Goal: Contribute content

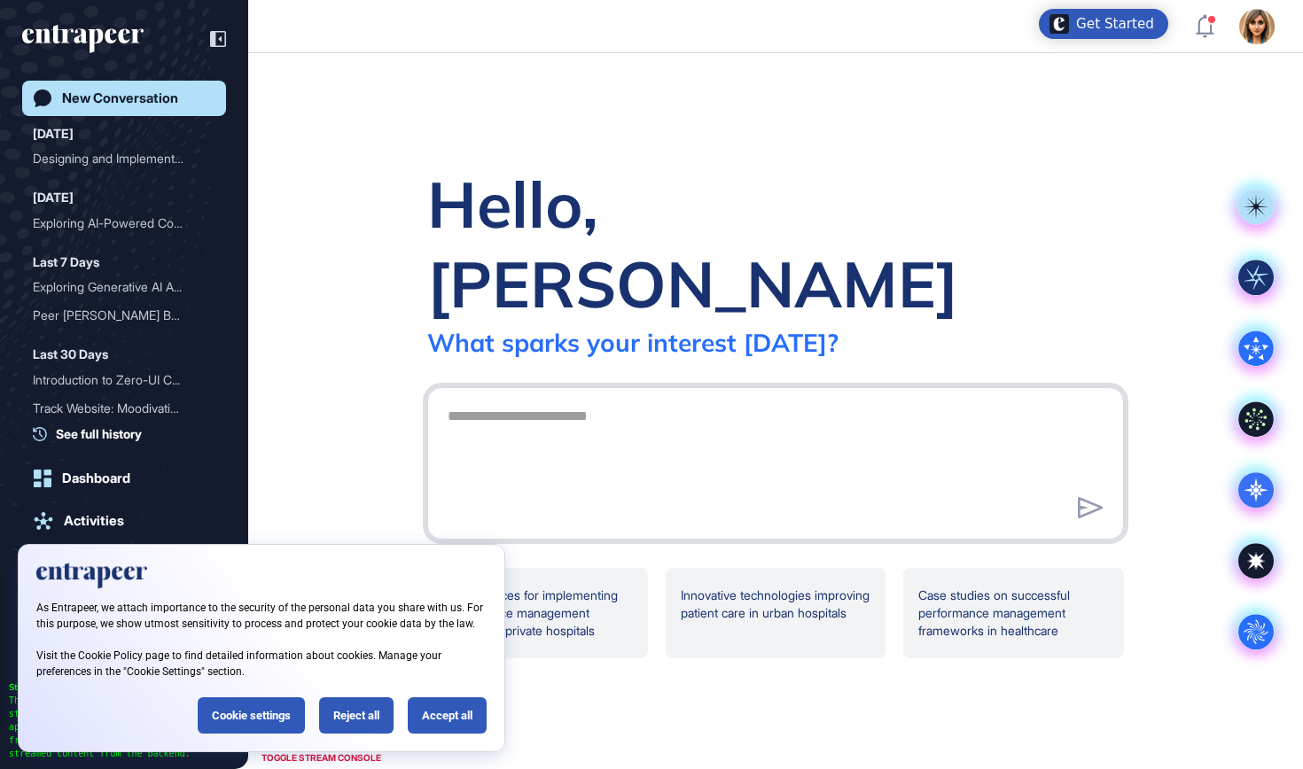
scroll to position [1, 1]
click at [359, 710] on div "Reject all" at bounding box center [356, 715] width 74 height 36
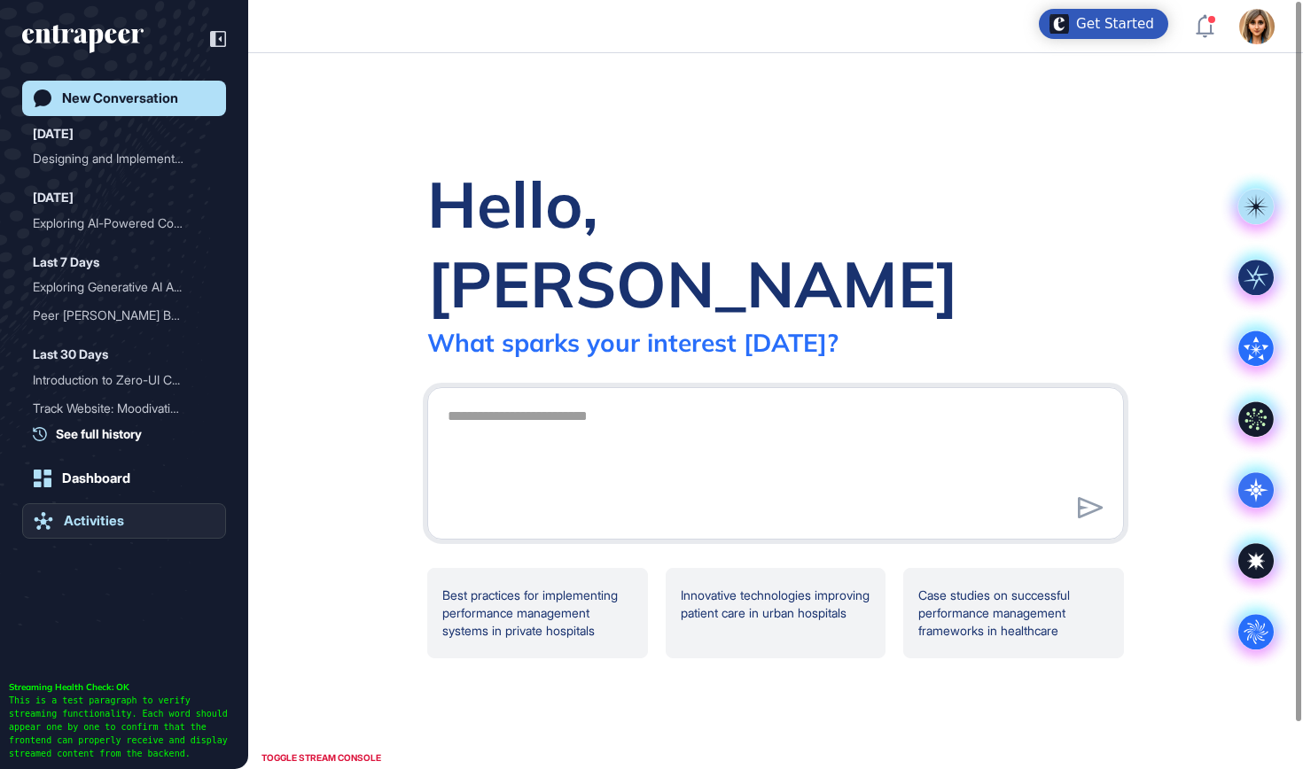
click at [78, 518] on div "Activities" at bounding box center [94, 521] width 60 height 16
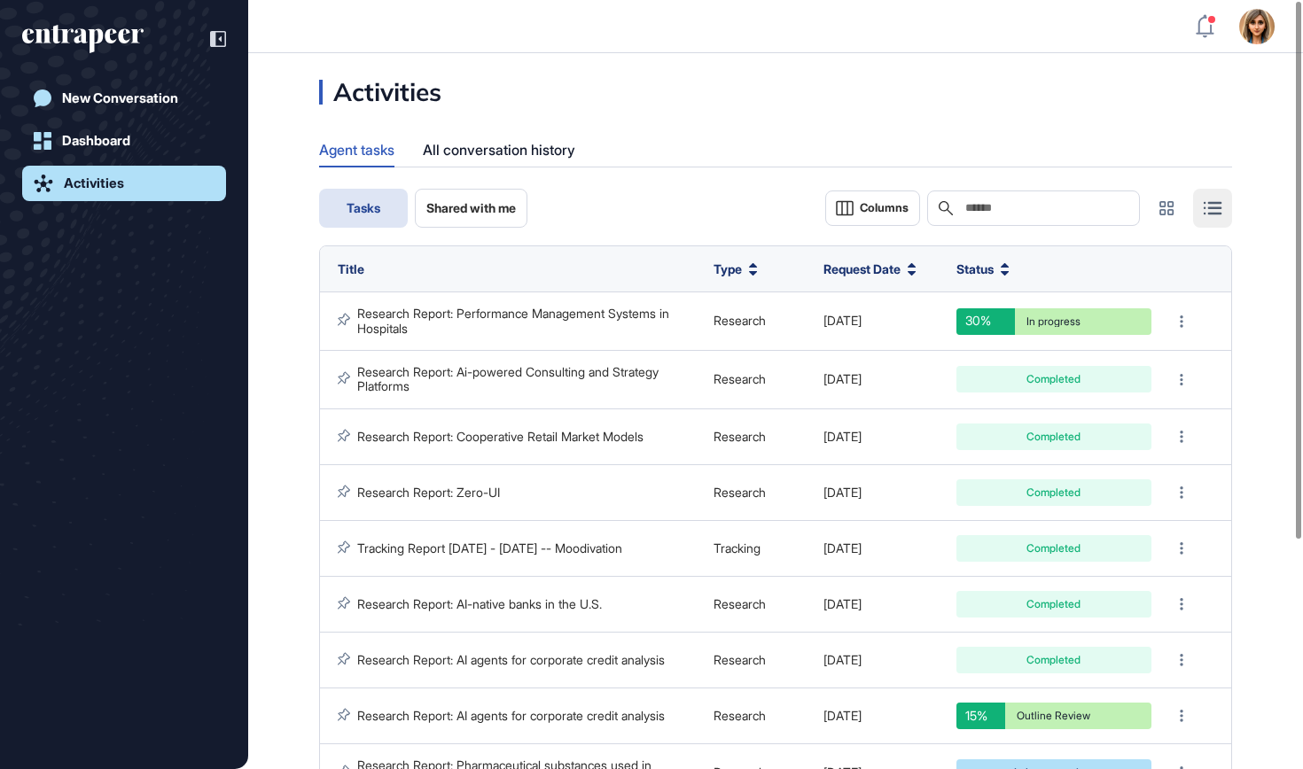
click at [124, 28] on icon "entrapeer-logo" at bounding box center [82, 39] width 121 height 28
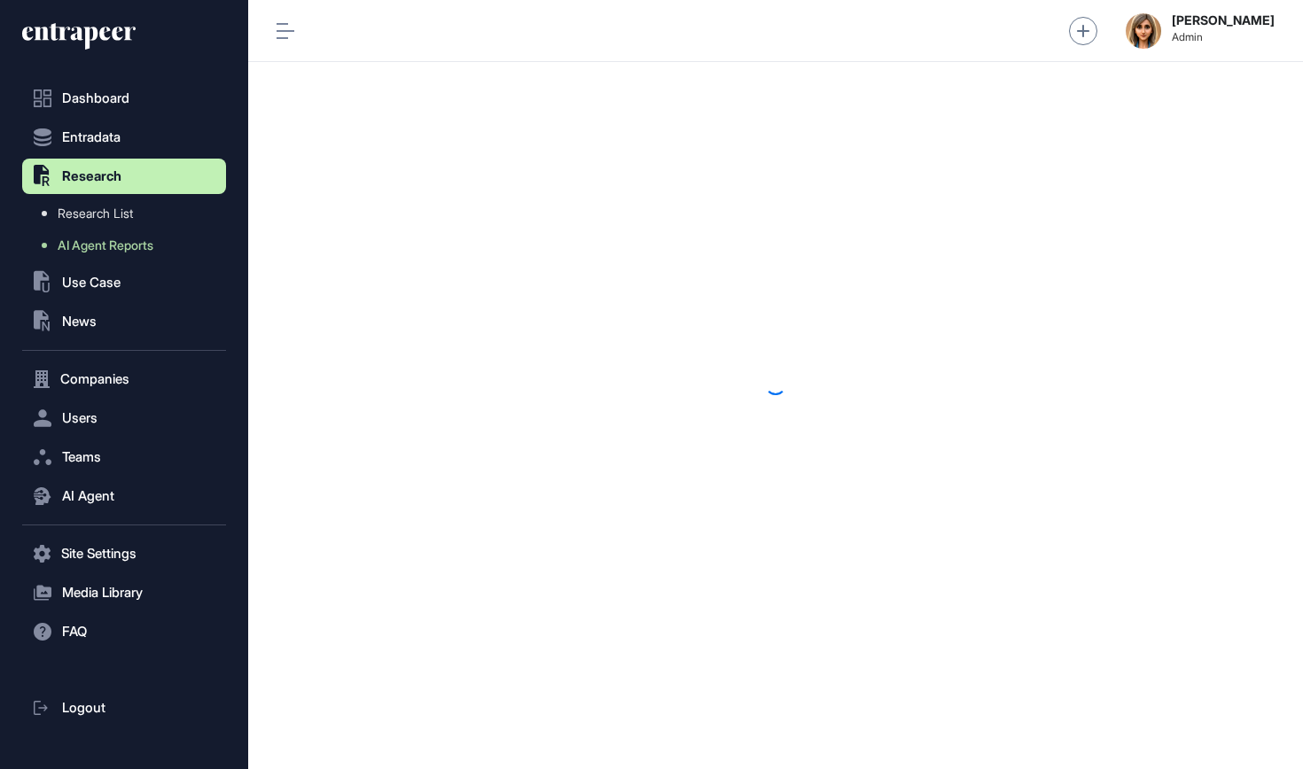
scroll to position [1, 1]
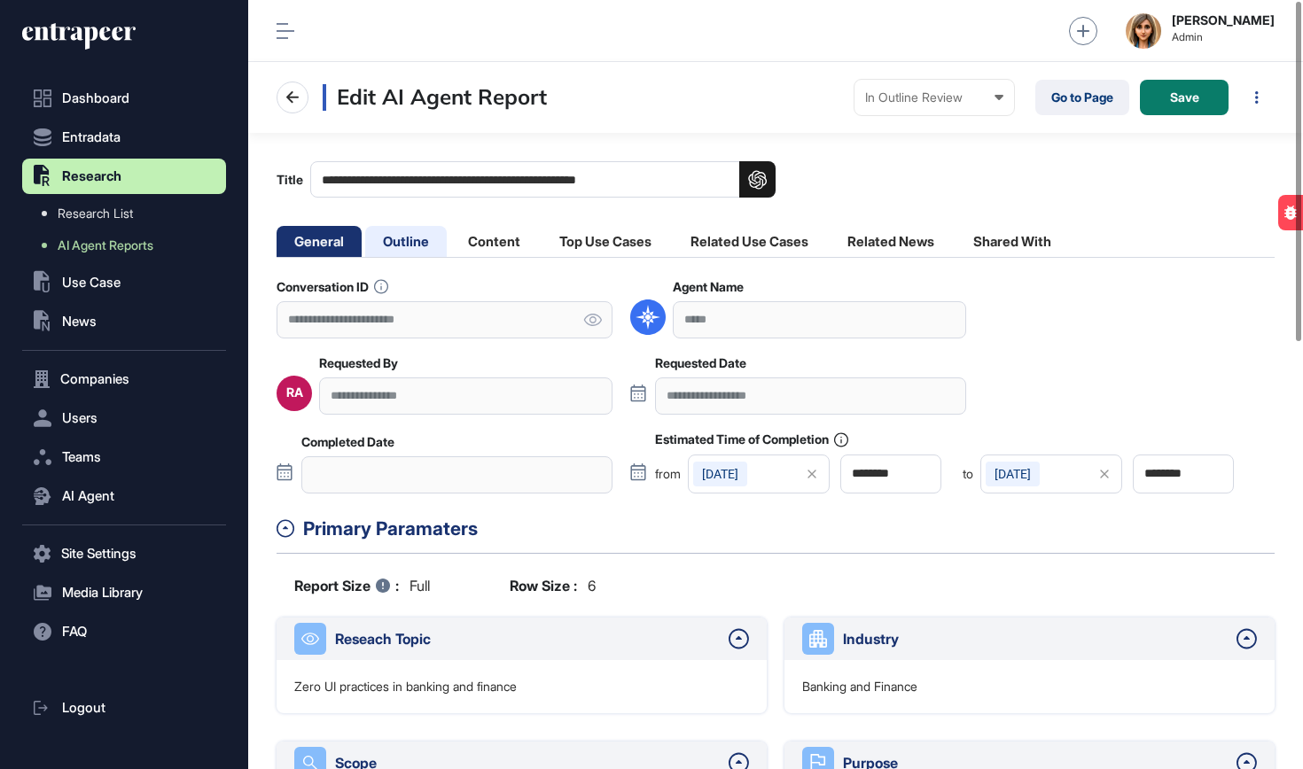
click at [450, 242] on li "Outline" at bounding box center [494, 241] width 88 height 31
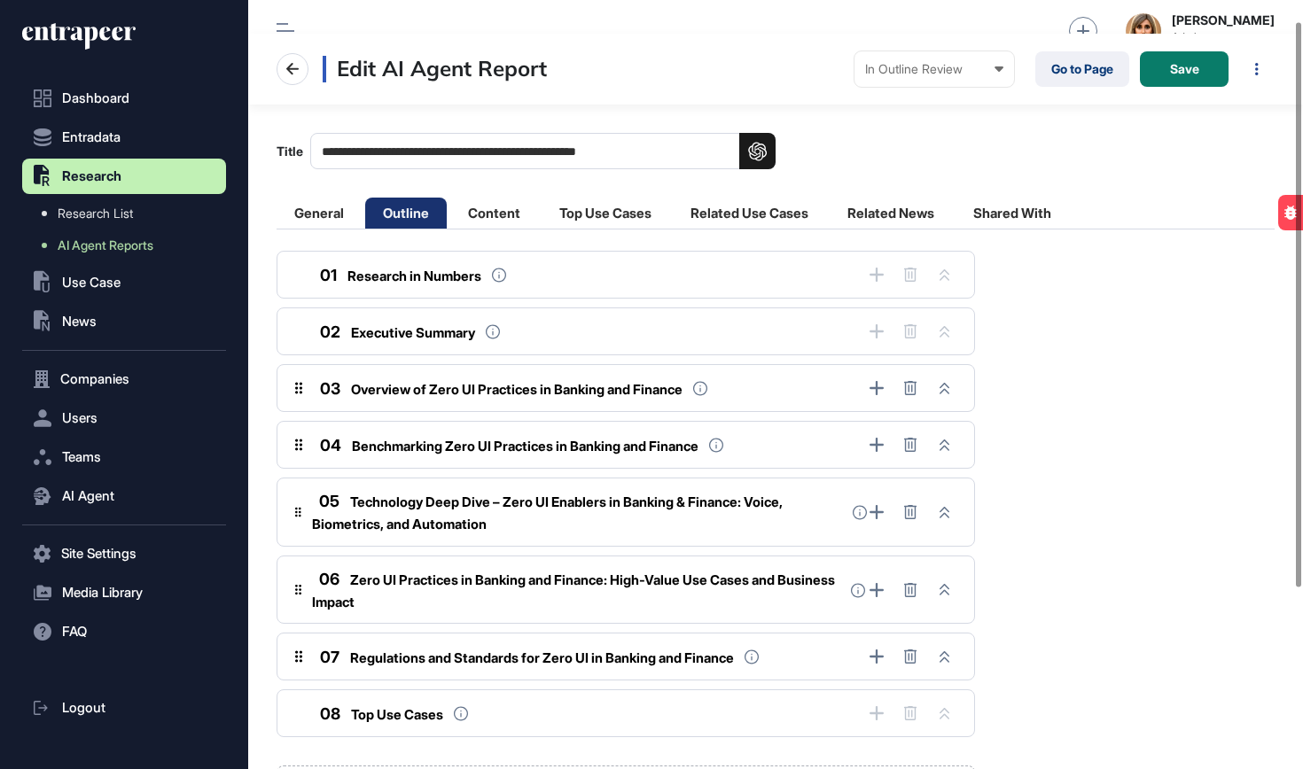
scroll to position [40, 0]
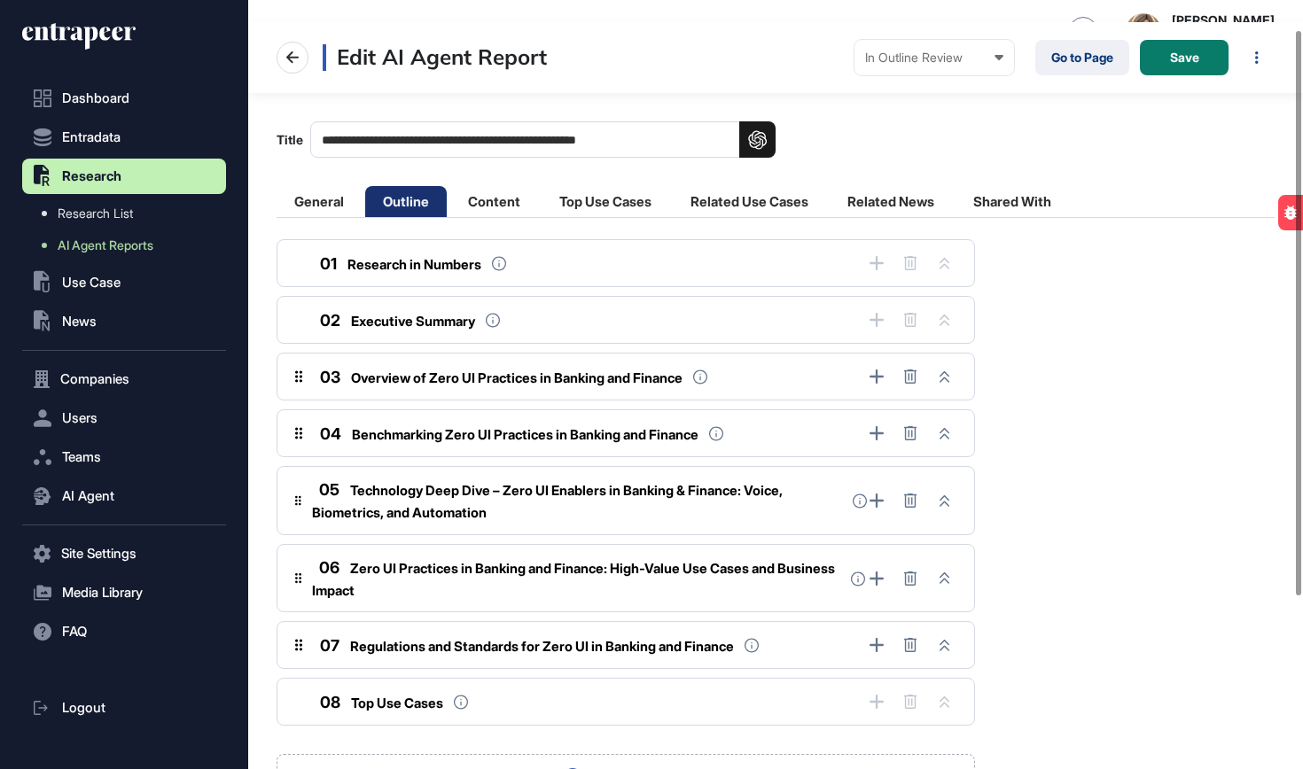
click at [539, 386] on span "Overview of Zero UI Practices in Banking and Finance" at bounding box center [516, 378] width 331 height 17
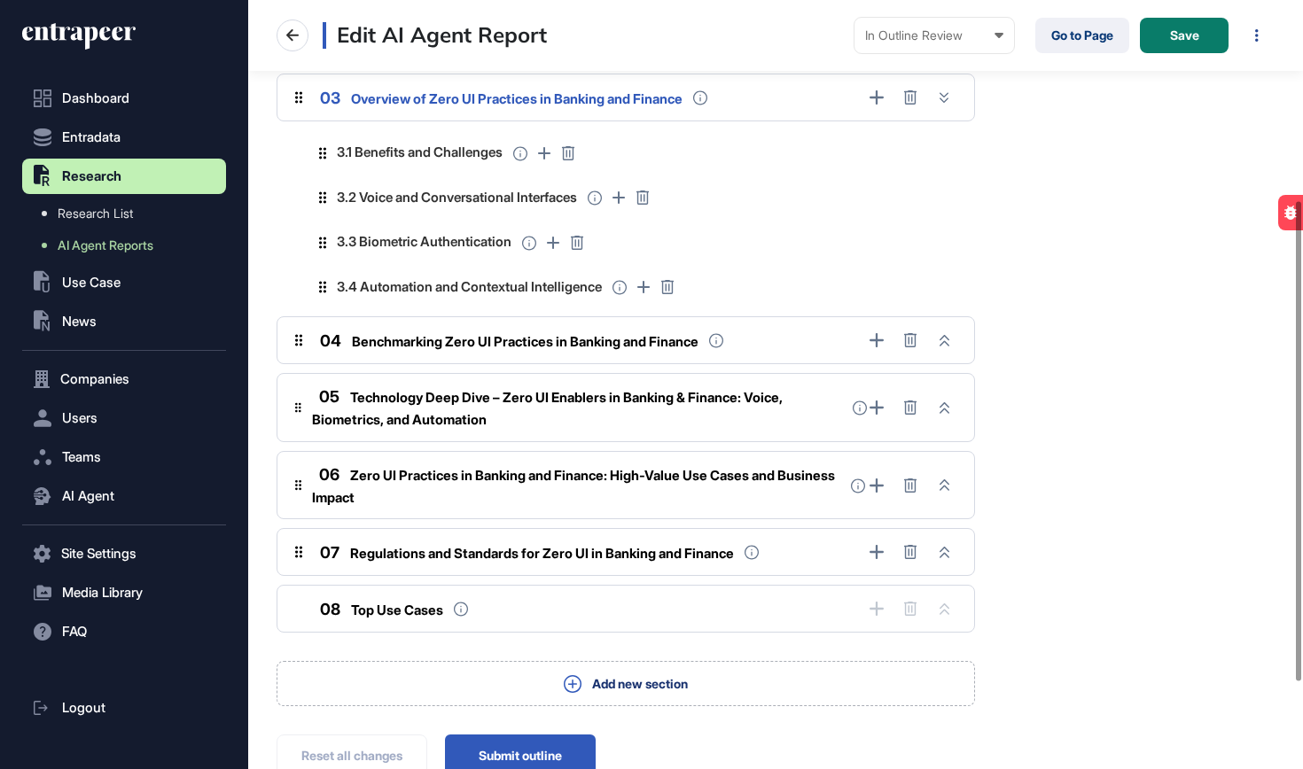
scroll to position [320, 0]
click at [549, 352] on div "04 Benchmarking Zero UI Practices in Banking and Finance" at bounding box center [626, 340] width 698 height 48
click at [550, 341] on span "Benchmarking Zero UI Practices in Banking and Finance" at bounding box center [525, 340] width 347 height 17
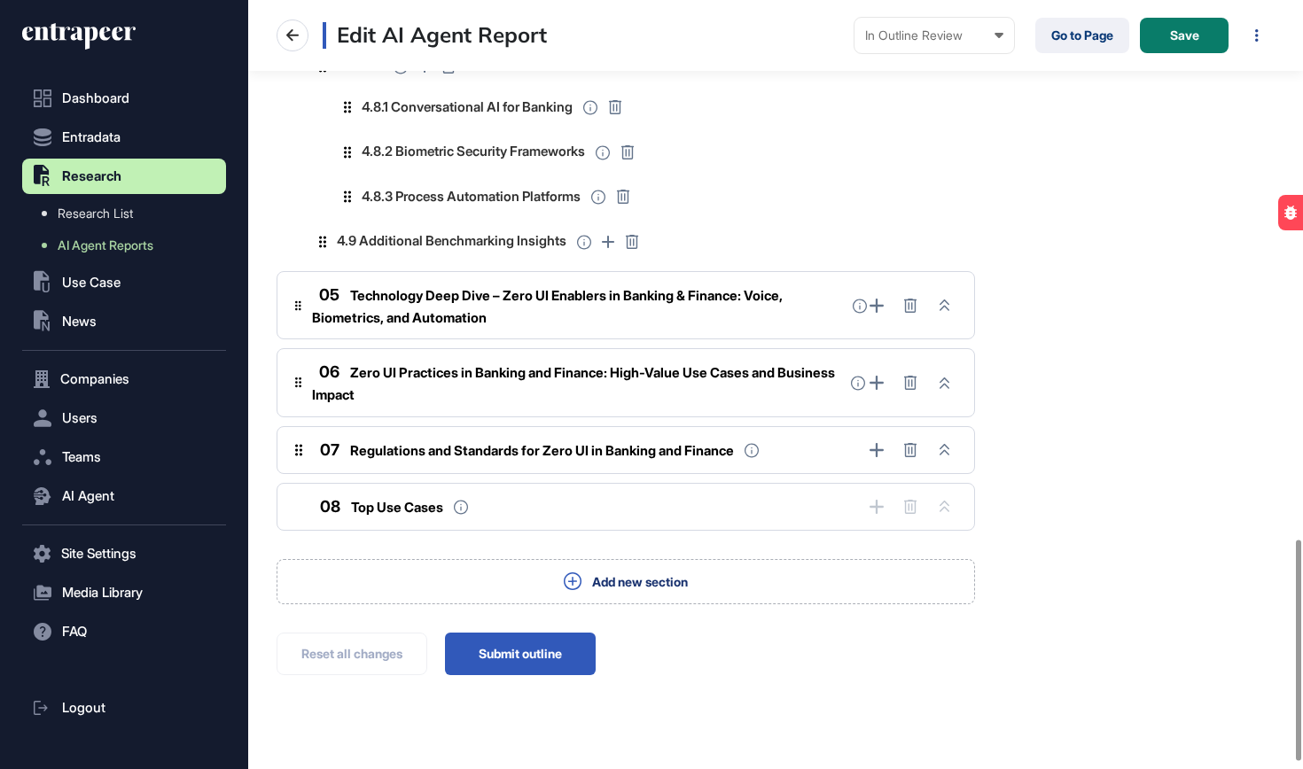
scroll to position [1876, 0]
click at [569, 288] on span "Technology Deep Dive – Zero UI Enablers in Banking & Finance: Voice, Biometrics…" at bounding box center [547, 307] width 471 height 39
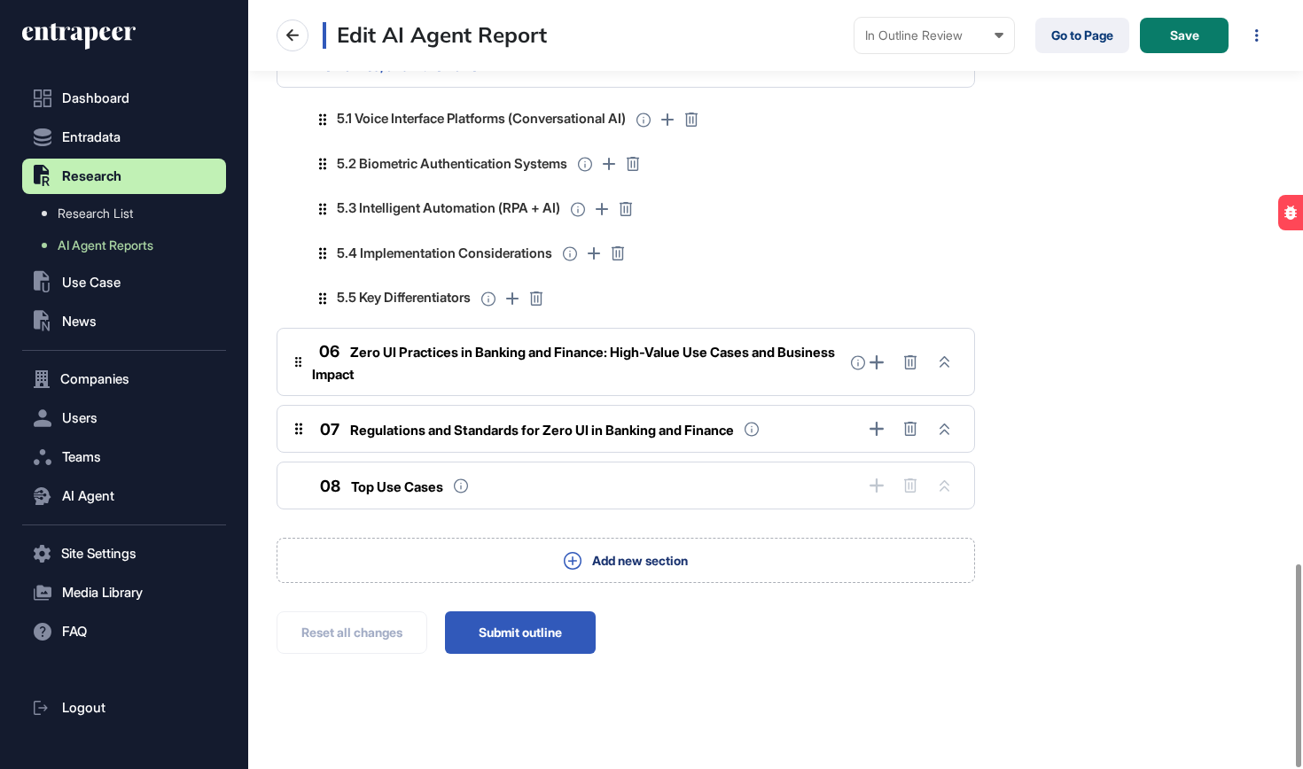
scroll to position [2128, 0]
click at [554, 345] on span "Zero UI Practices in Banking and Finance: High-Value Use Cases and Business Imp…" at bounding box center [573, 364] width 523 height 39
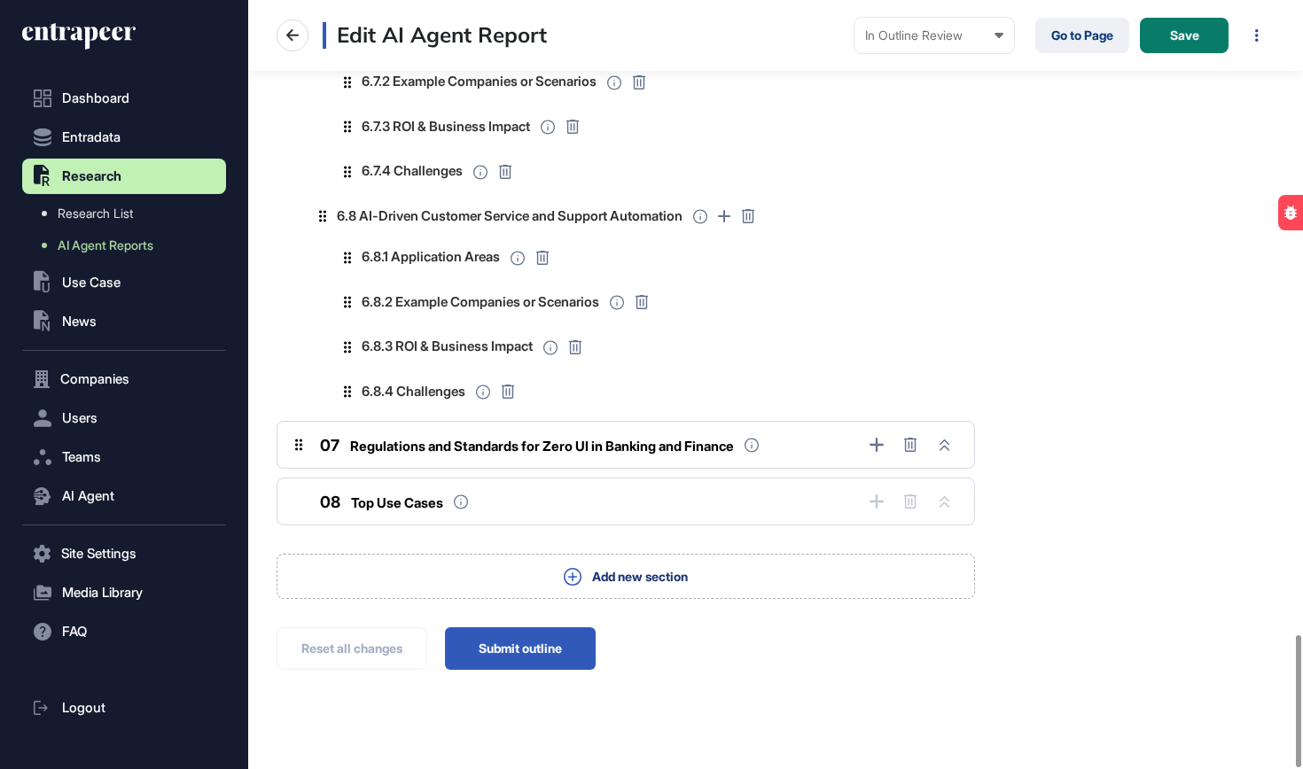
scroll to position [3705, 0]
click at [533, 439] on span "Regulations and Standards for Zero UI in Banking and Finance" at bounding box center [542, 447] width 384 height 17
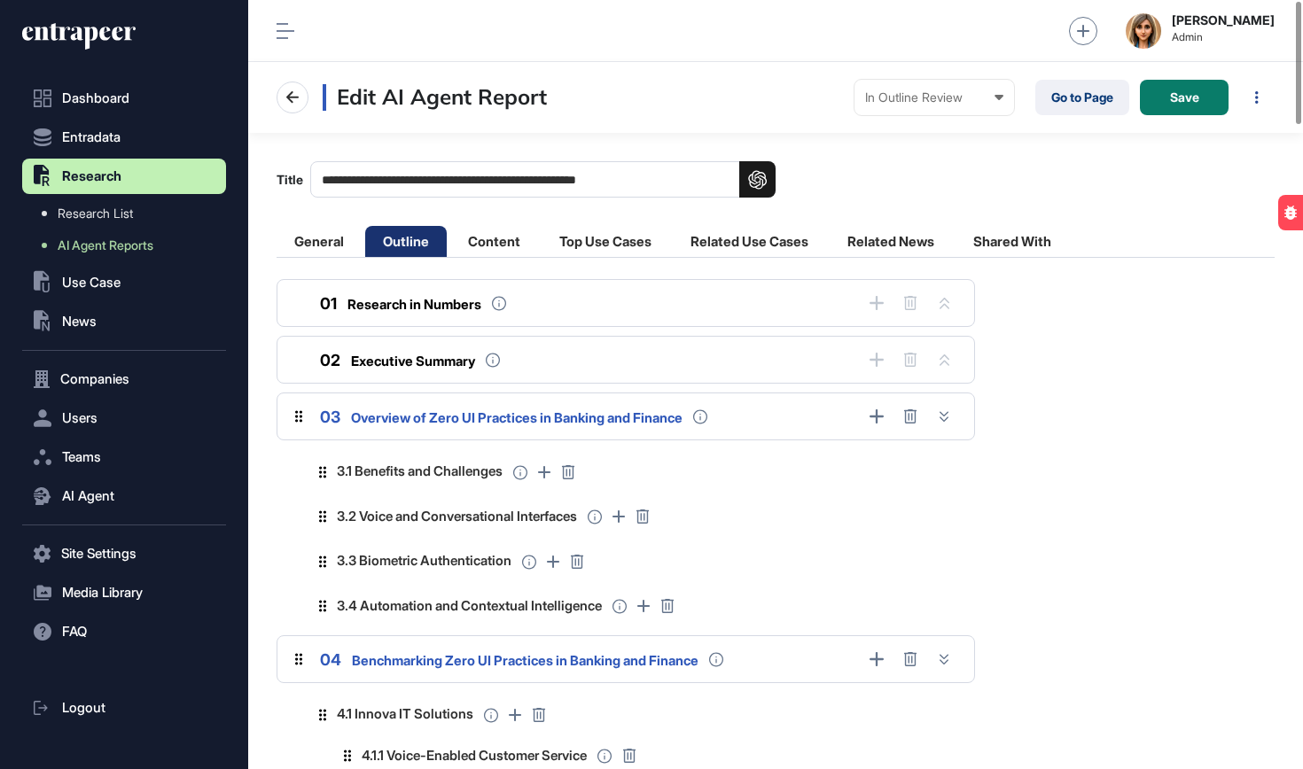
scroll to position [0, 0]
drag, startPoint x: 426, startPoint y: 177, endPoint x: 473, endPoint y: 176, distance: 47.0
click at [474, 176] on input "**********" at bounding box center [542, 179] width 465 height 36
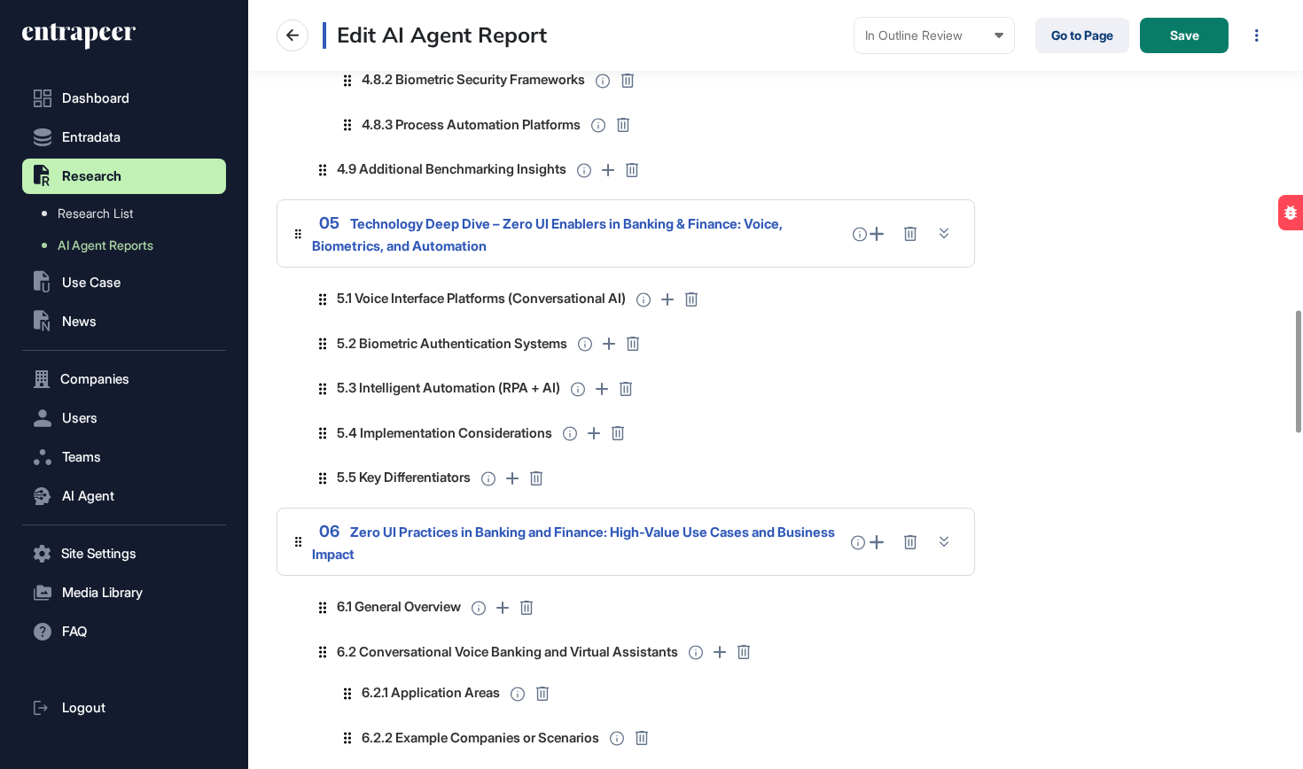
scroll to position [1952, 0]
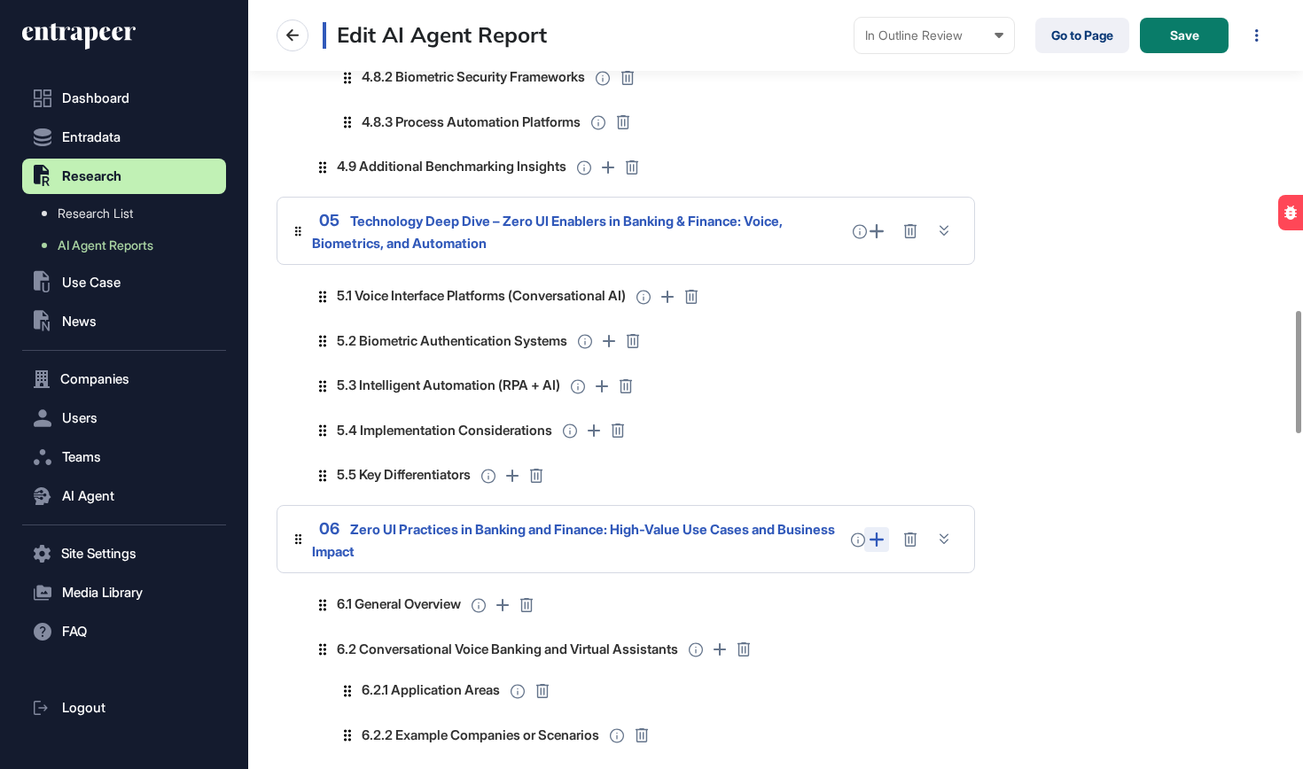
click at [878, 533] on icon at bounding box center [876, 540] width 14 height 14
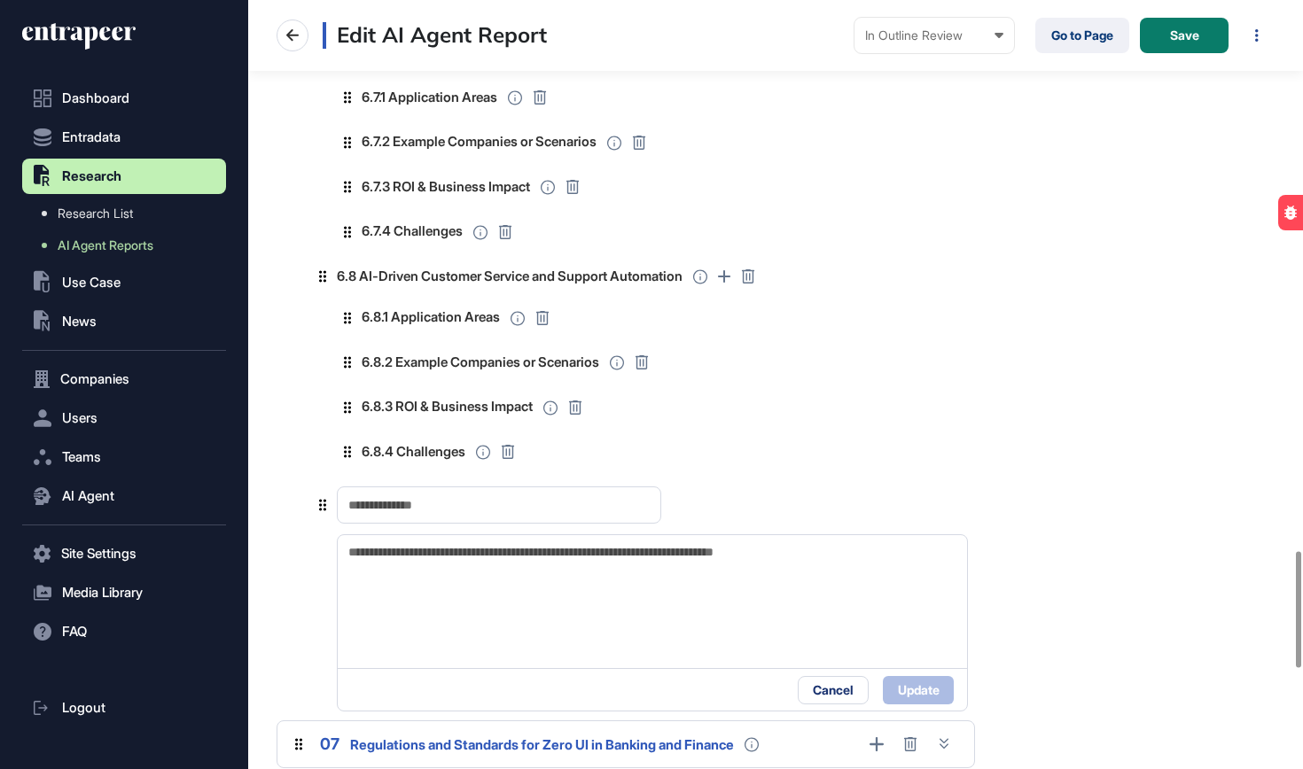
scroll to position [3650, 0]
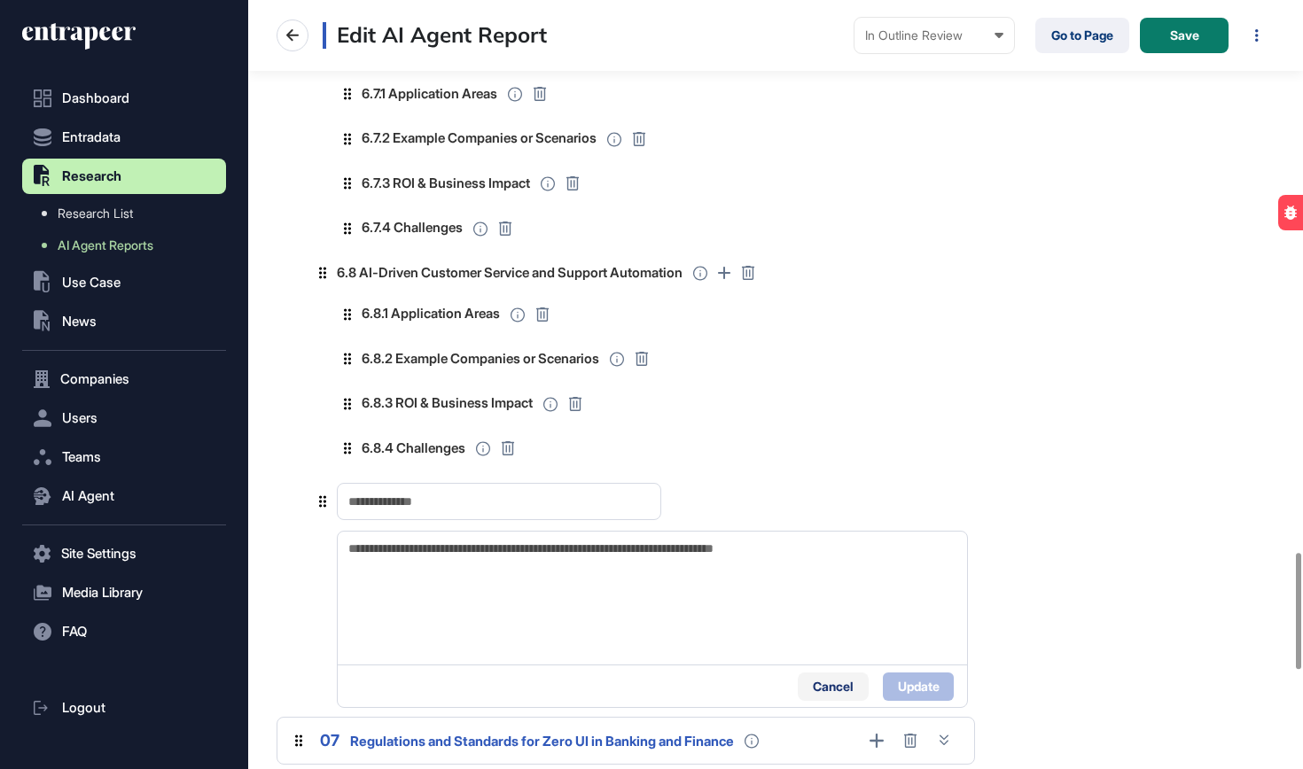
click at [817, 673] on button "Cancel" at bounding box center [833, 687] width 71 height 28
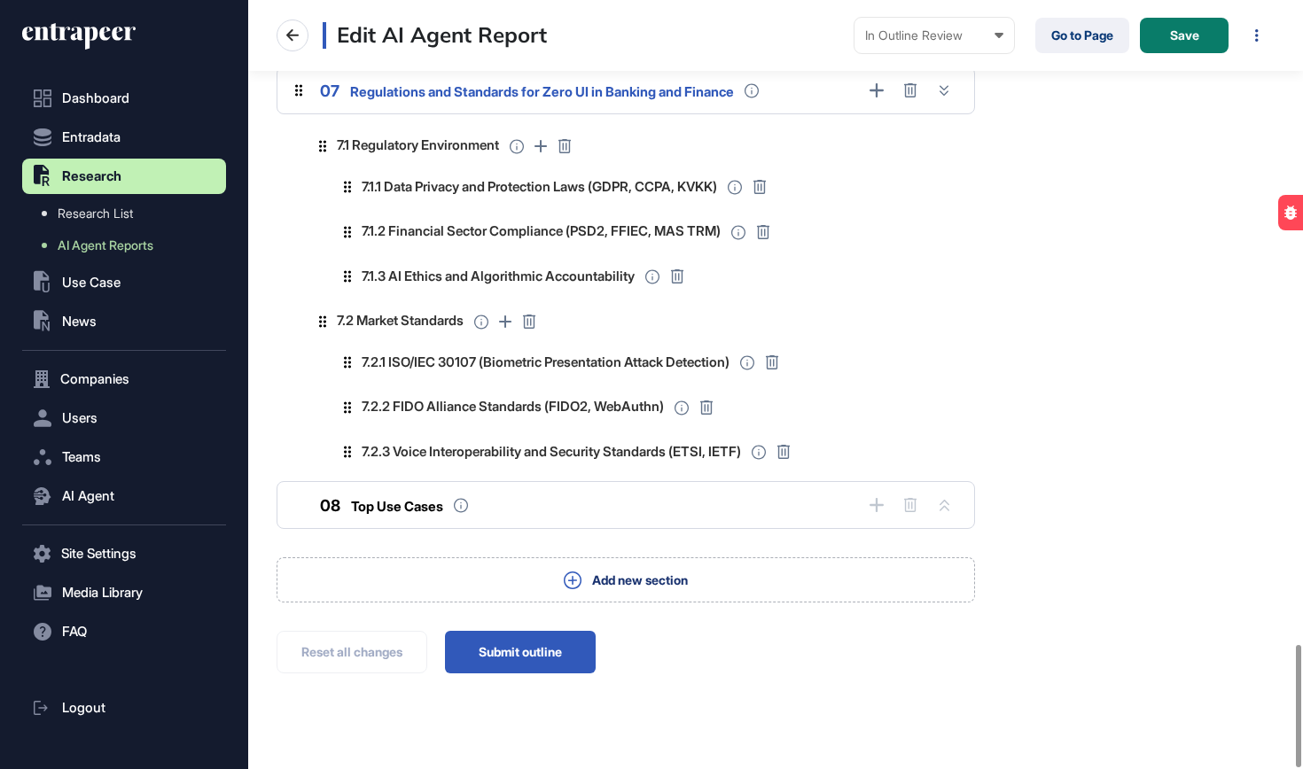
scroll to position [4060, 0]
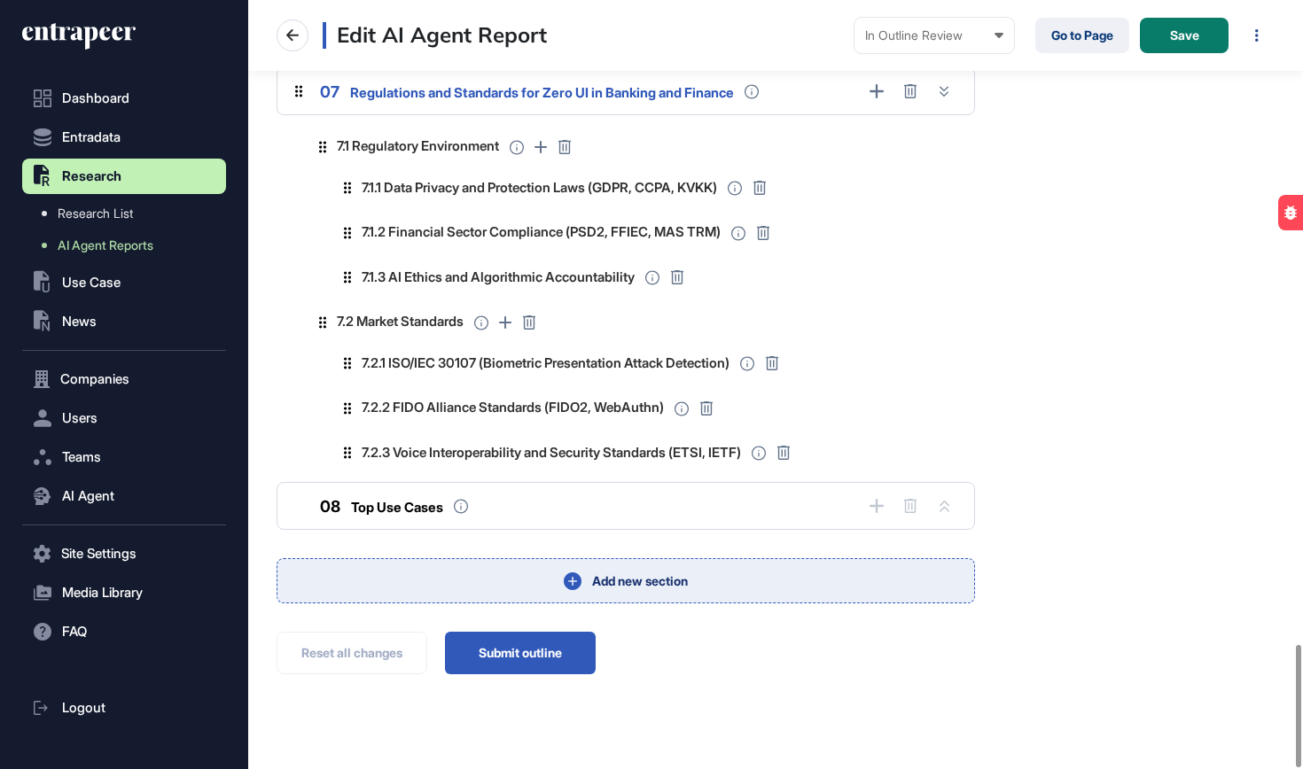
click at [675, 558] on div "Add new section" at bounding box center [626, 580] width 698 height 45
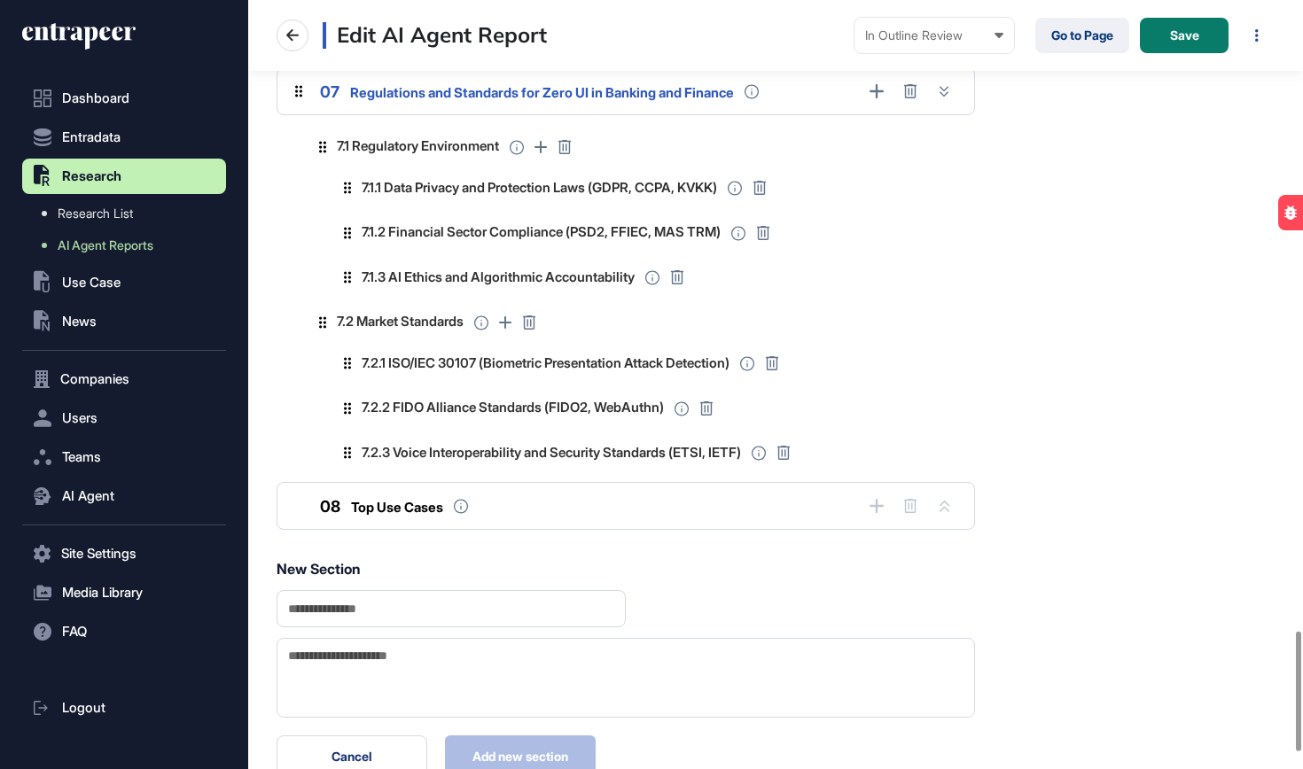
click at [543, 590] on input "text" at bounding box center [451, 608] width 349 height 36
click at [329, 590] on input "**********" at bounding box center [451, 608] width 349 height 36
paste input "text"
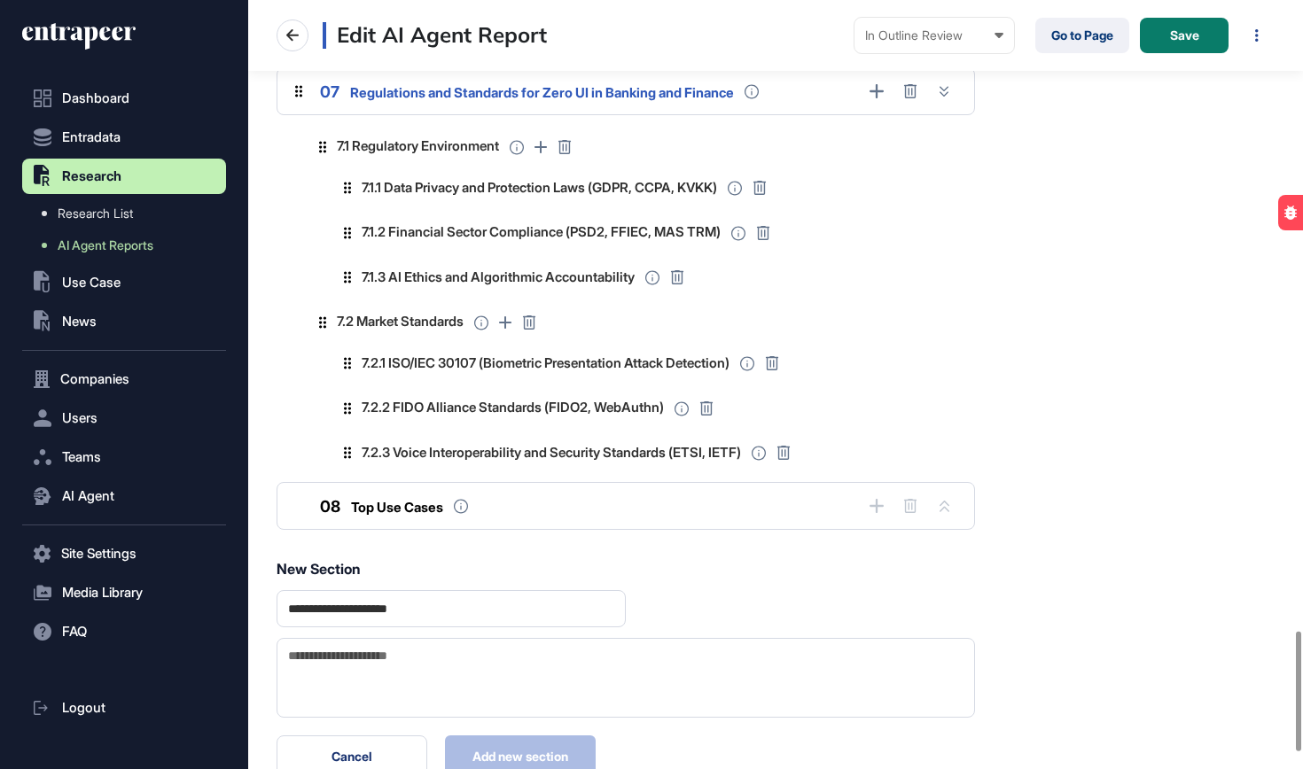
click at [300, 590] on input "**********" at bounding box center [451, 608] width 349 height 36
type input "**********"
click at [345, 638] on textarea at bounding box center [626, 678] width 698 height 81
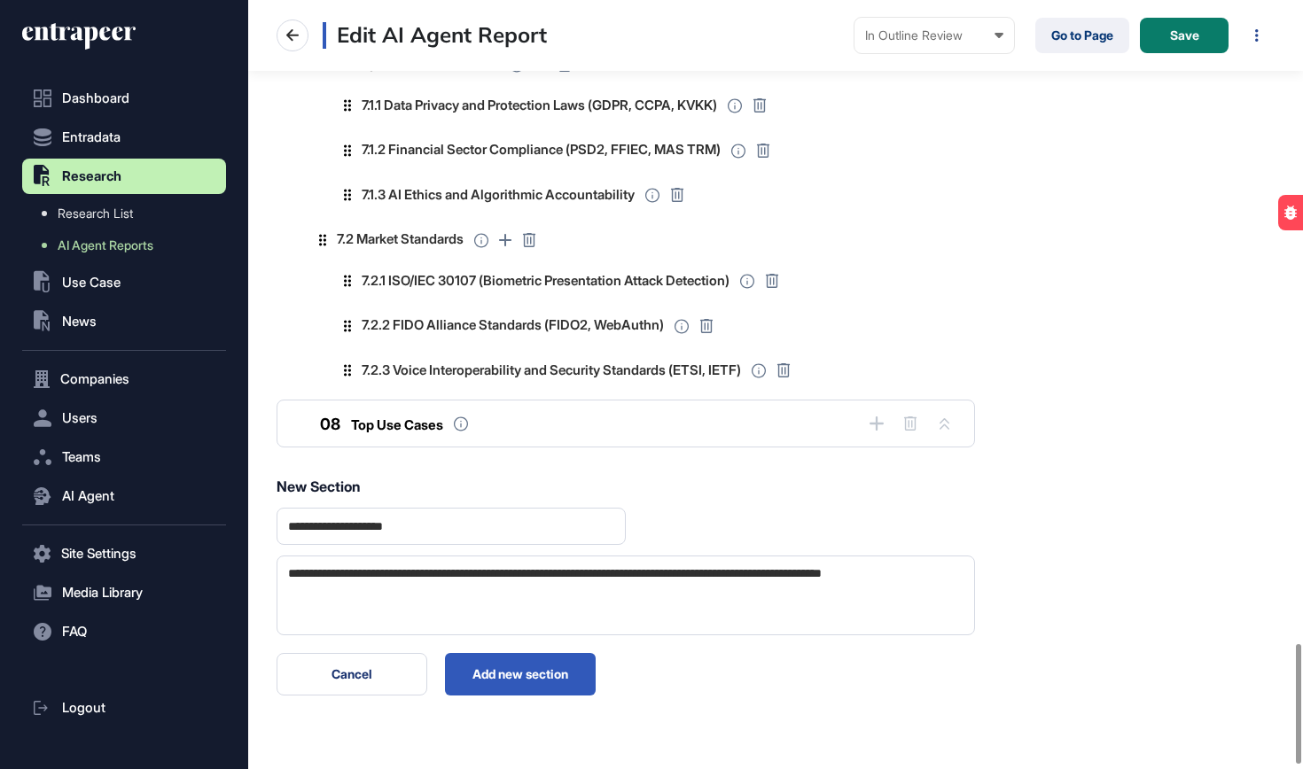
scroll to position [4143, 0]
click at [348, 555] on textarea "**********" at bounding box center [626, 595] width 698 height 81
paste textarea "*"
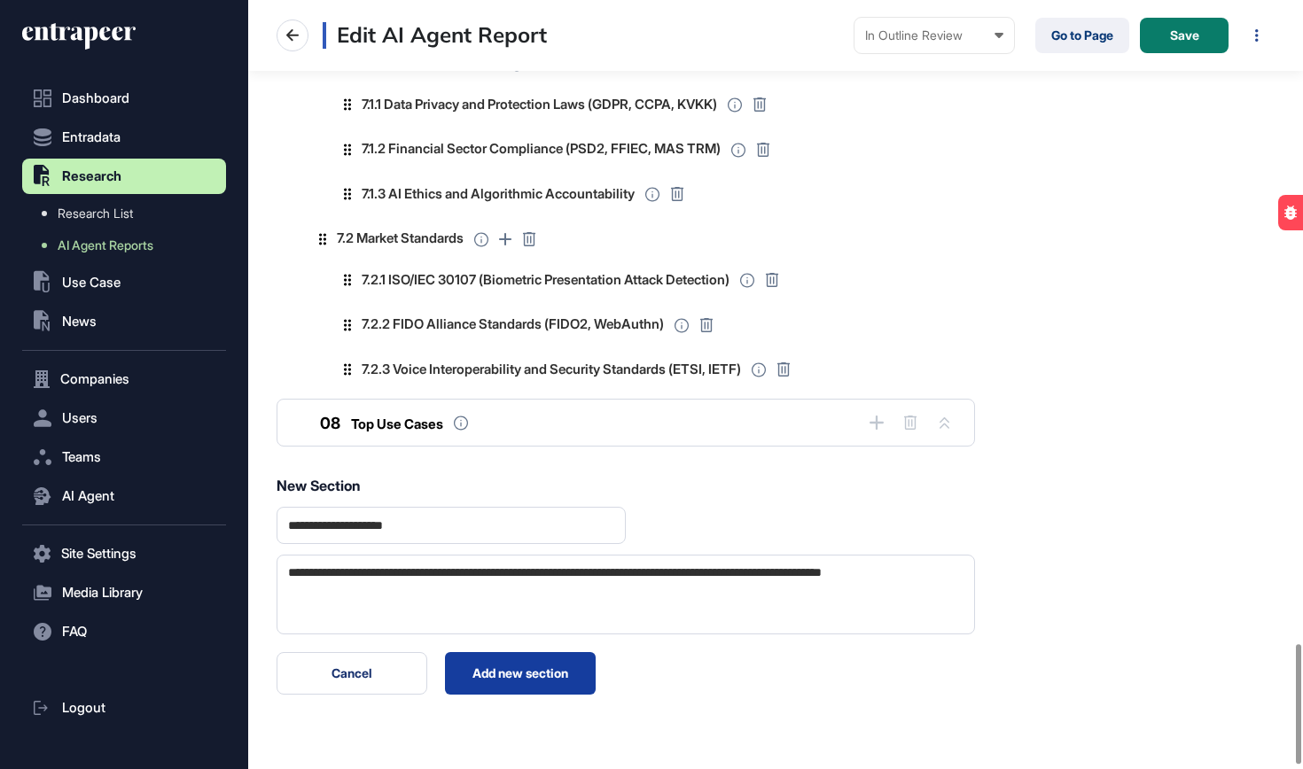
type textarea "**********"
click at [524, 652] on button "Add new section" at bounding box center [520, 673] width 151 height 43
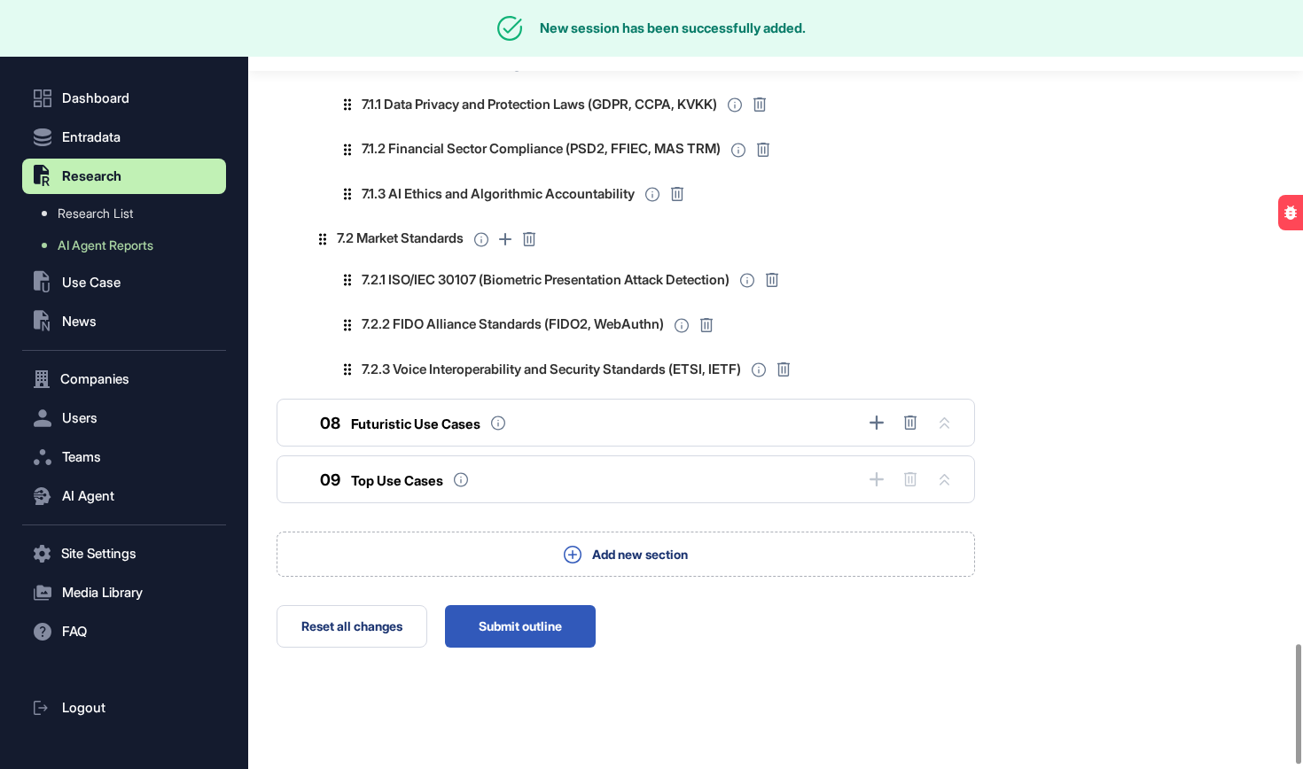
scroll to position [4117, 0]
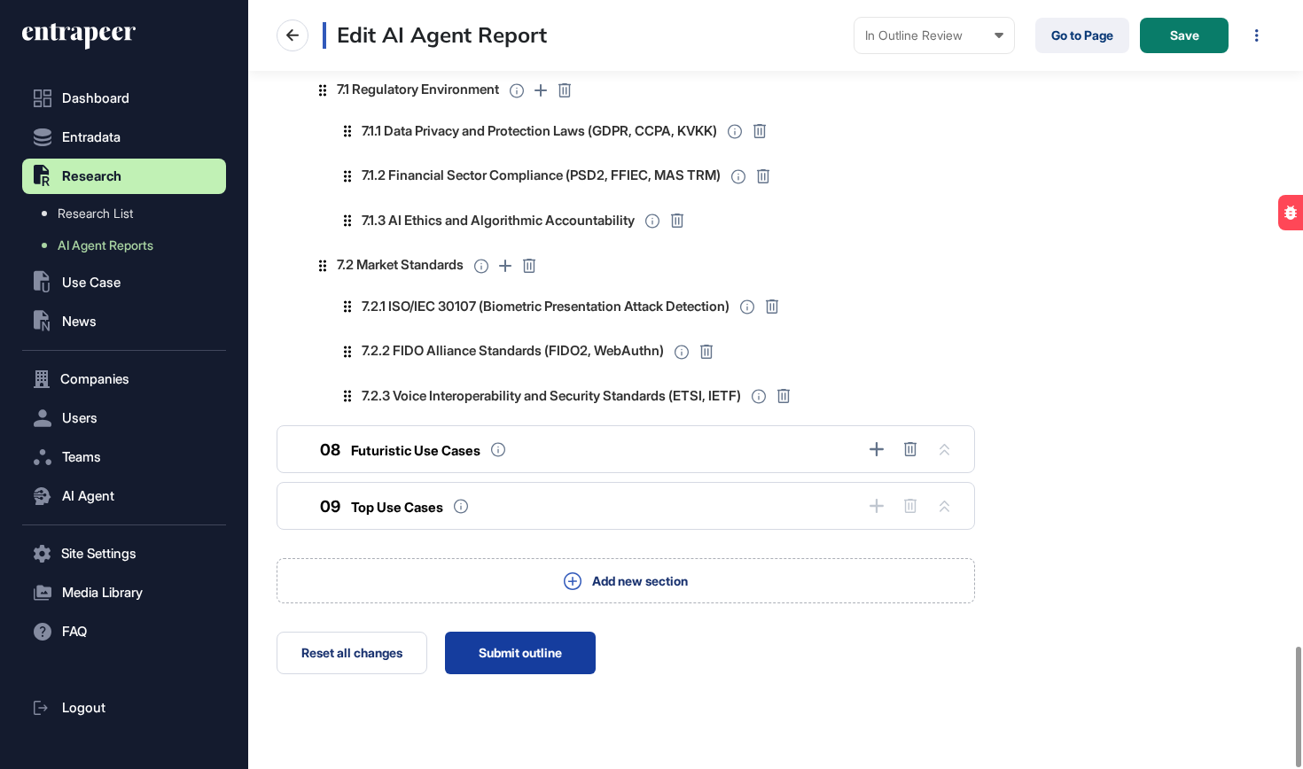
click at [508, 632] on button "Submit outline" at bounding box center [520, 653] width 151 height 43
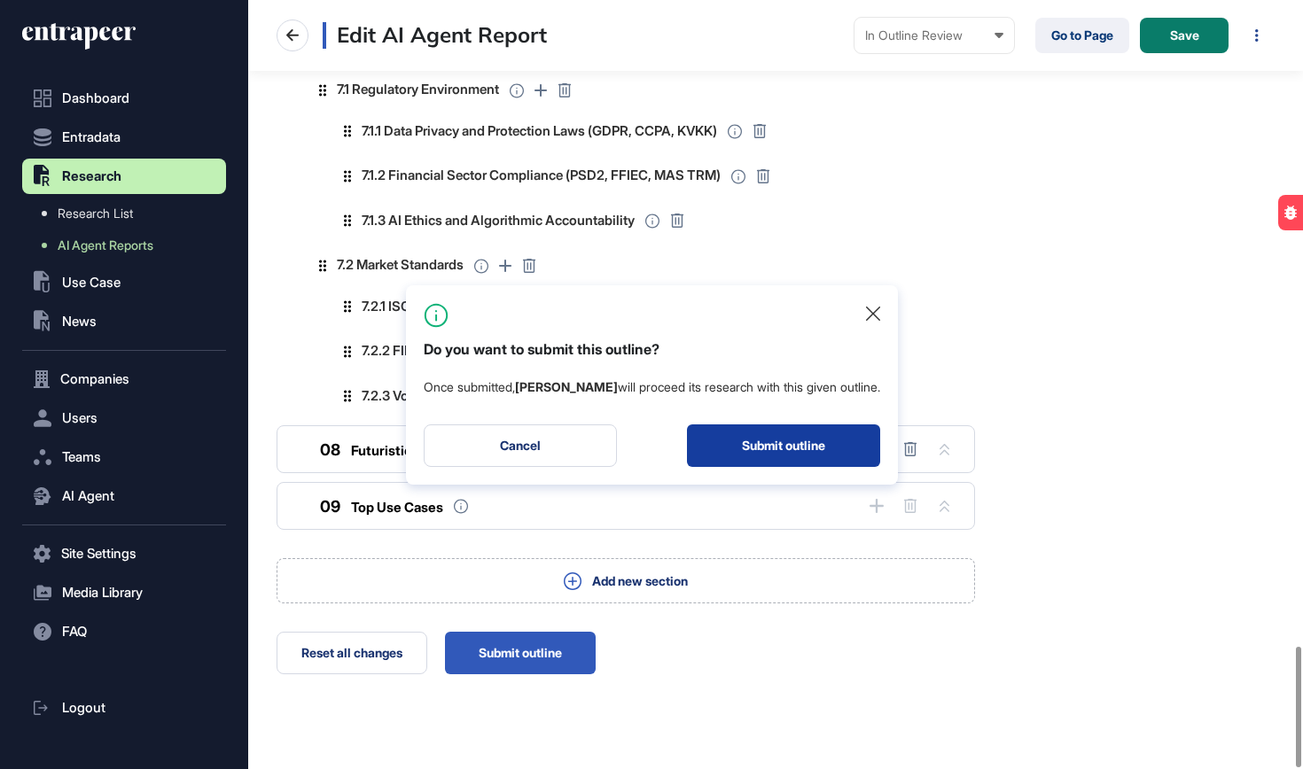
click at [721, 457] on button "Submit outline" at bounding box center [783, 446] width 193 height 43
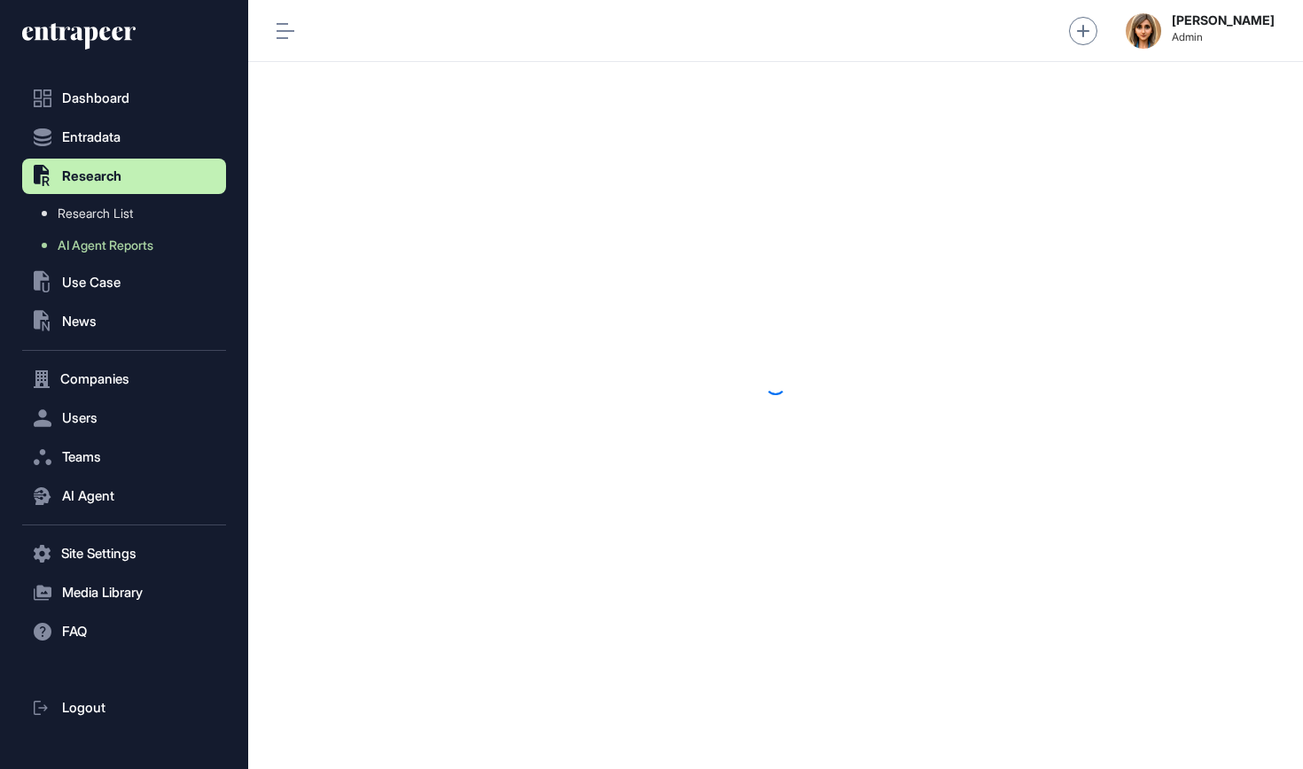
scroll to position [1, 1]
